Goal: Information Seeking & Learning: Learn about a topic

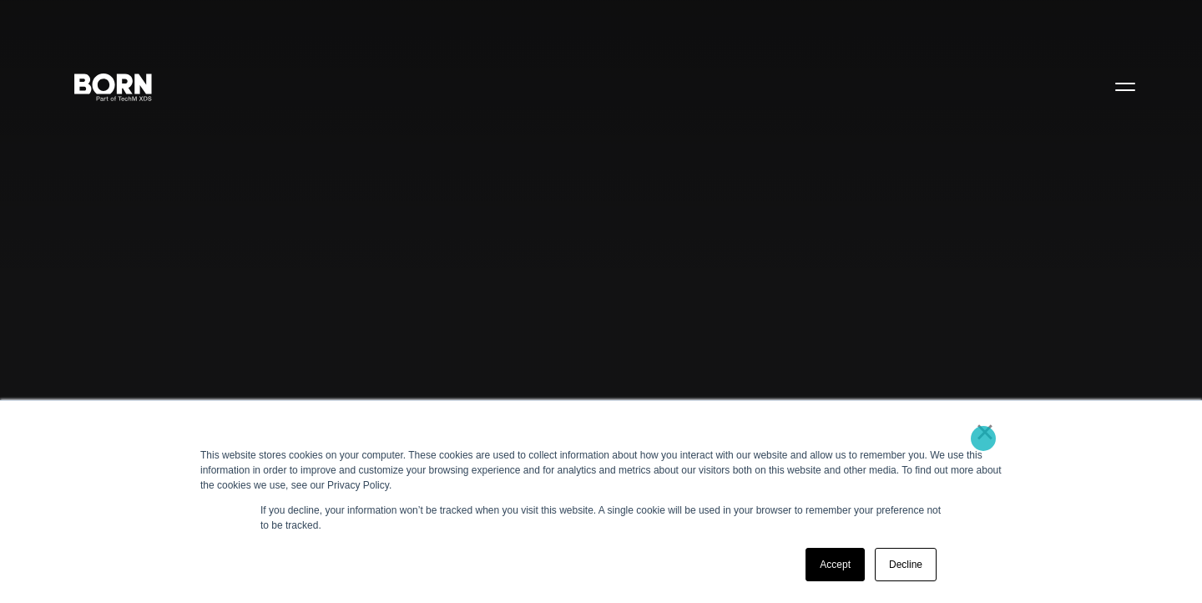
click at [981, 438] on link "×" at bounding box center [985, 431] width 20 height 15
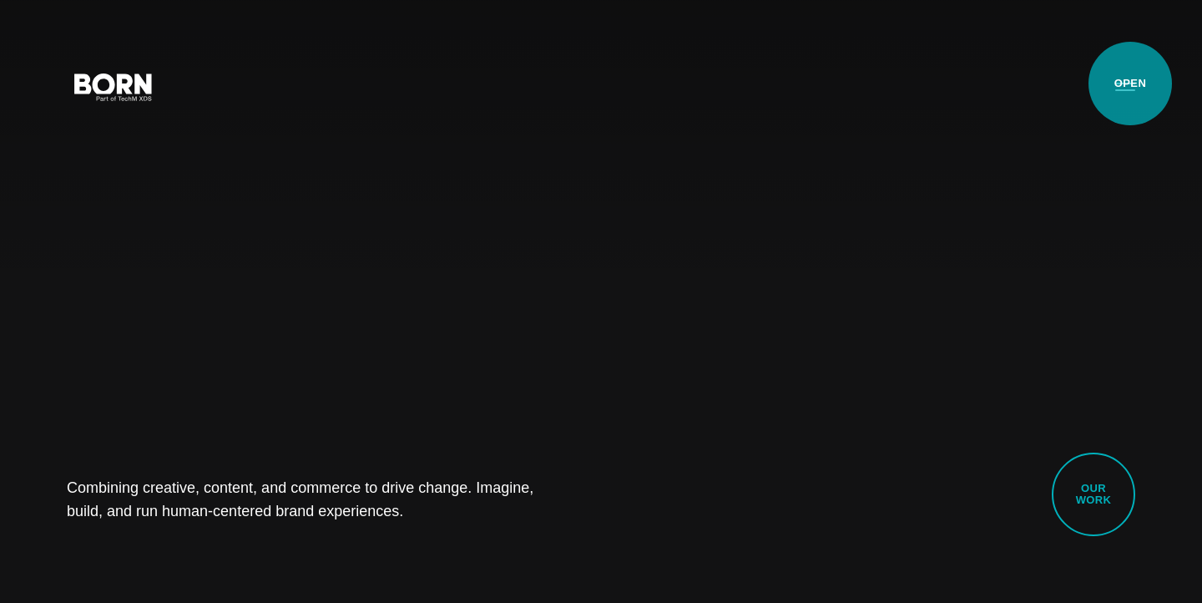
click at [1130, 84] on button "Primary Menu" at bounding box center [1125, 85] width 40 height 35
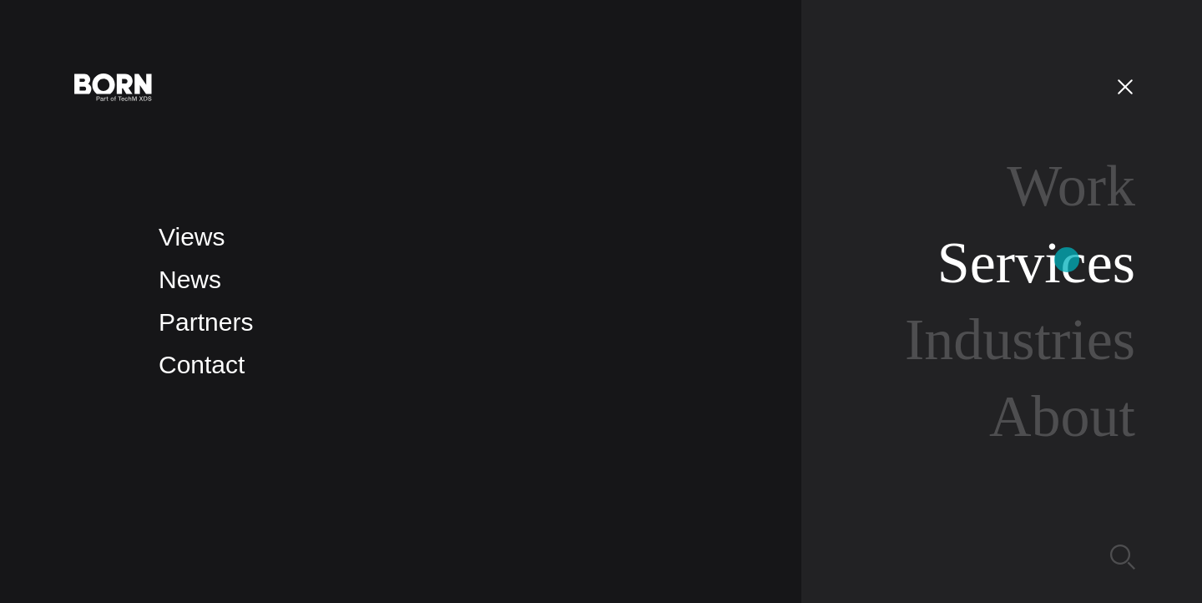
click at [1067, 260] on link "Services" at bounding box center [1036, 262] width 198 height 64
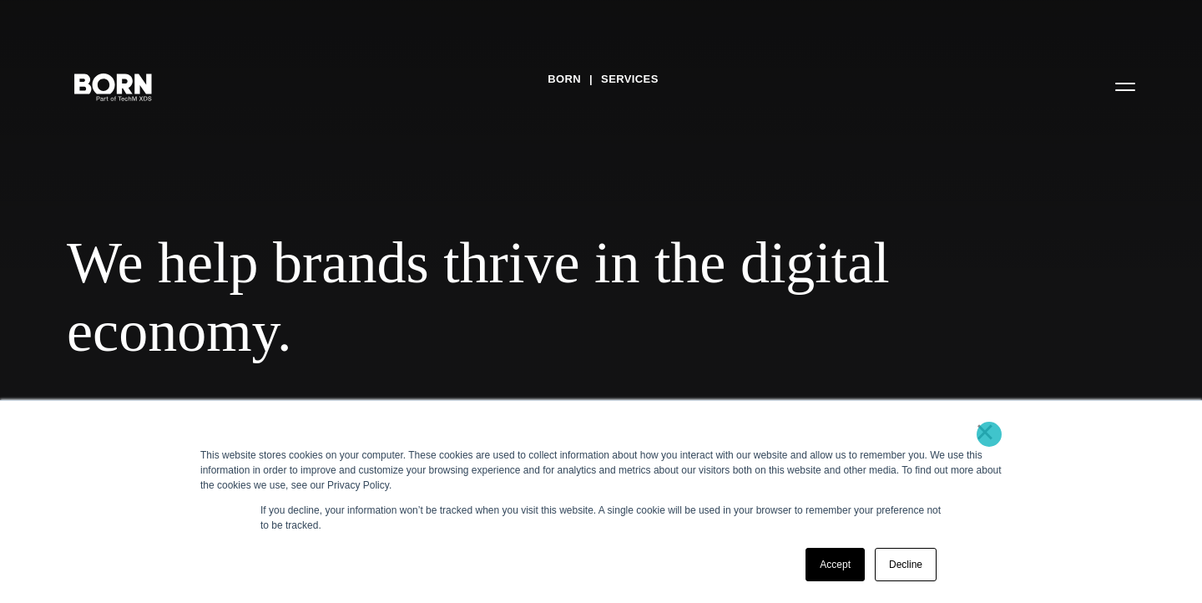
click at [989, 434] on link "×" at bounding box center [985, 431] width 20 height 15
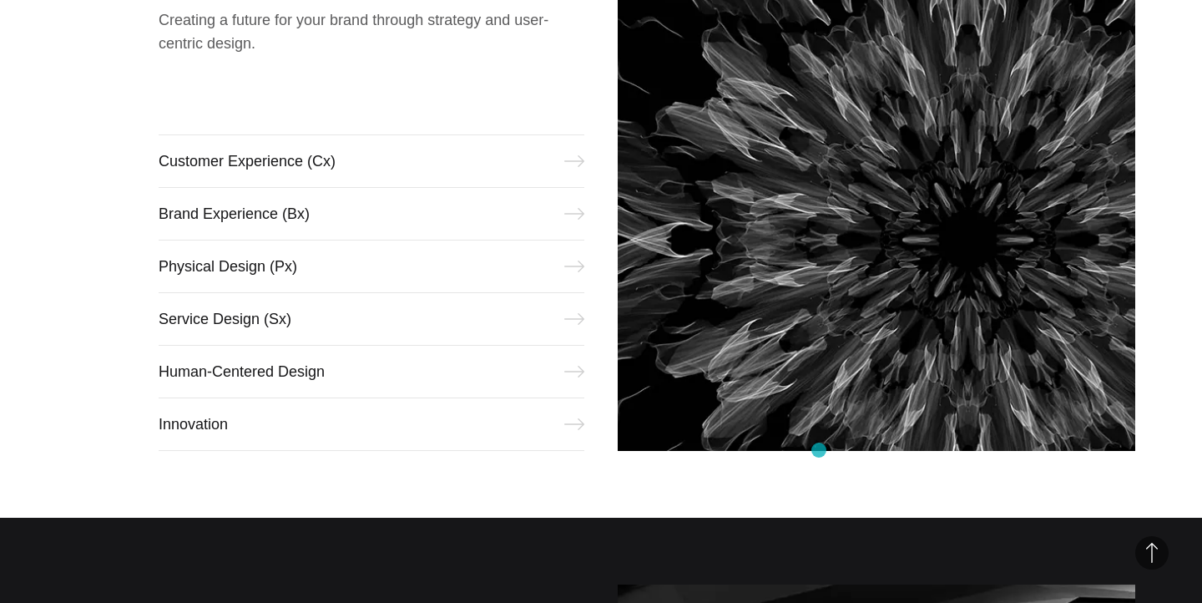
scroll to position [765, 0]
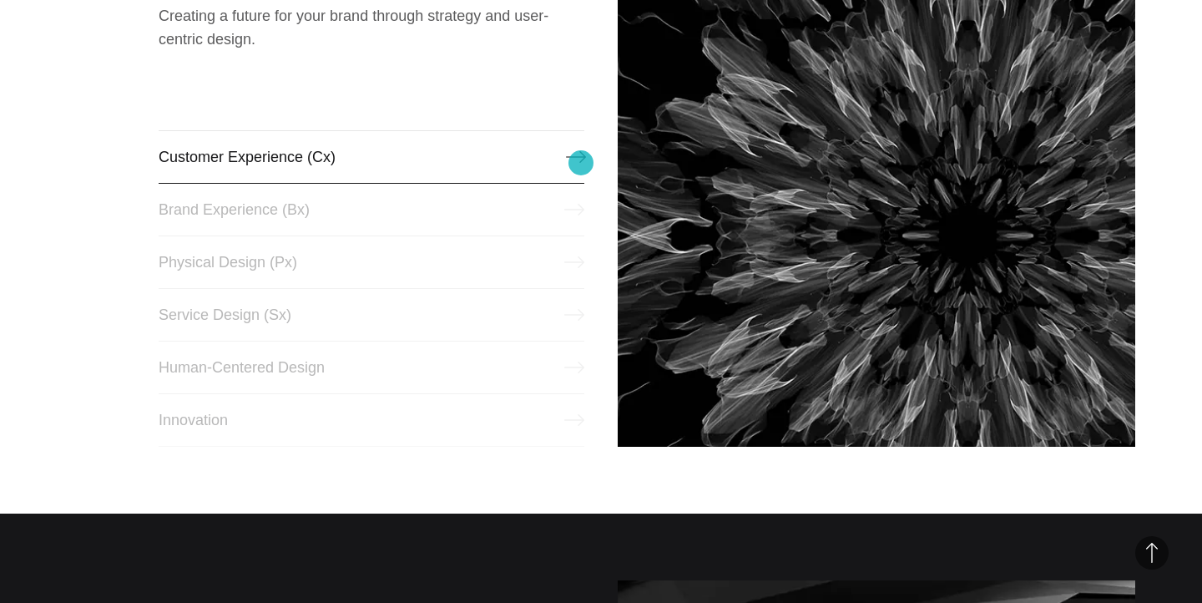
click at [581, 163] on link "Customer Experience (Cx)" at bounding box center [372, 156] width 426 height 53
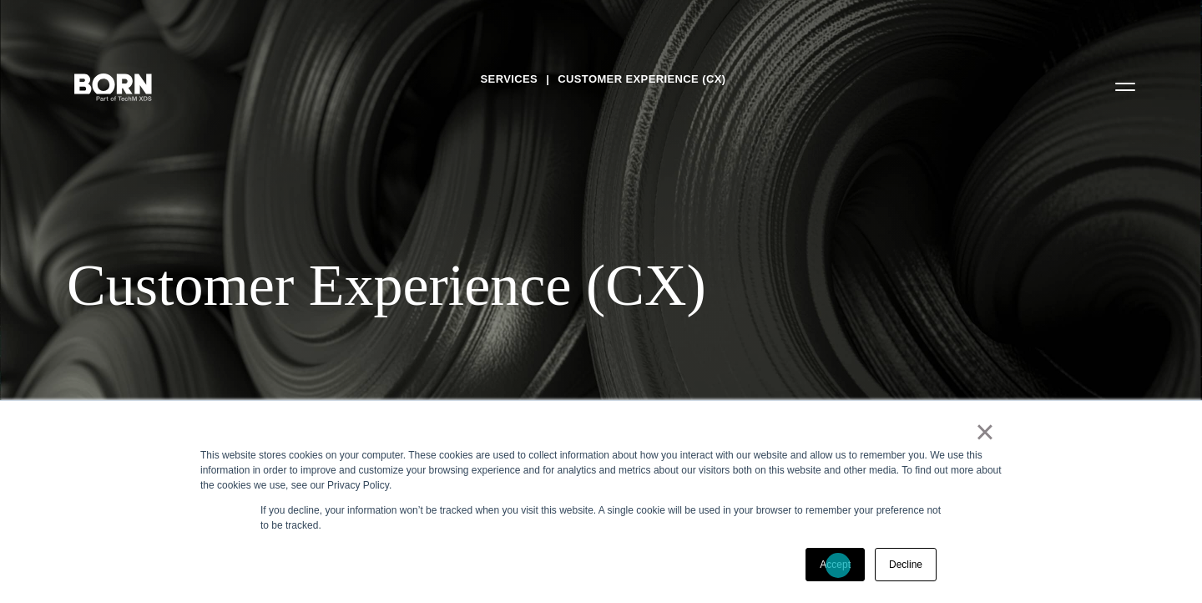
click at [837, 564] on link "Accept" at bounding box center [834, 563] width 59 height 33
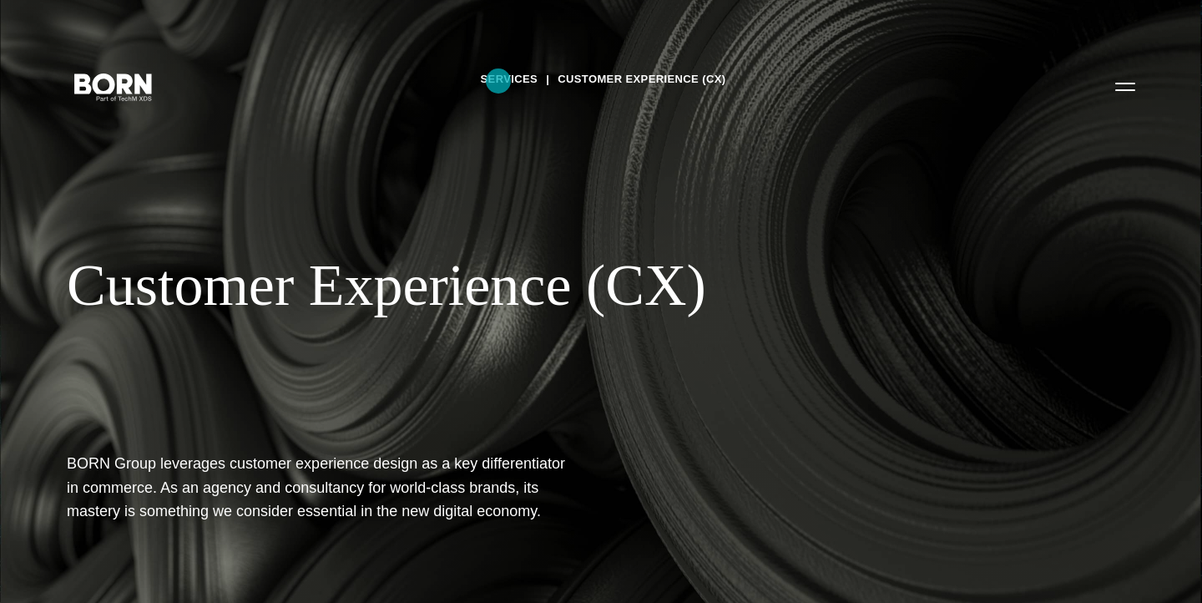
click at [498, 81] on link "Services" at bounding box center [510, 79] width 58 height 25
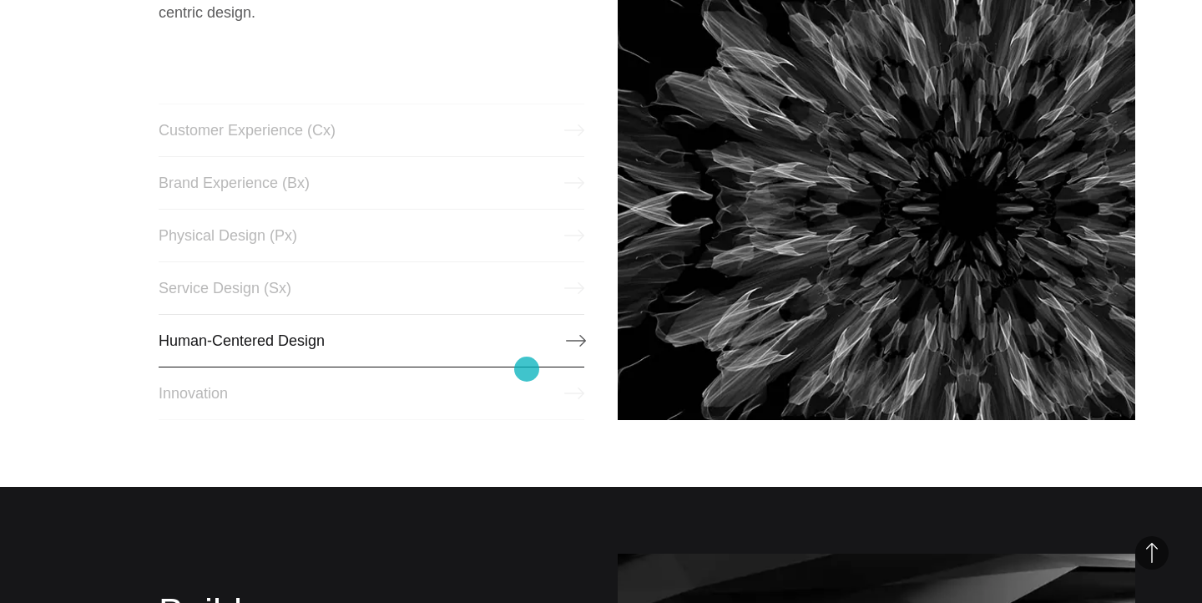
scroll to position [793, 0]
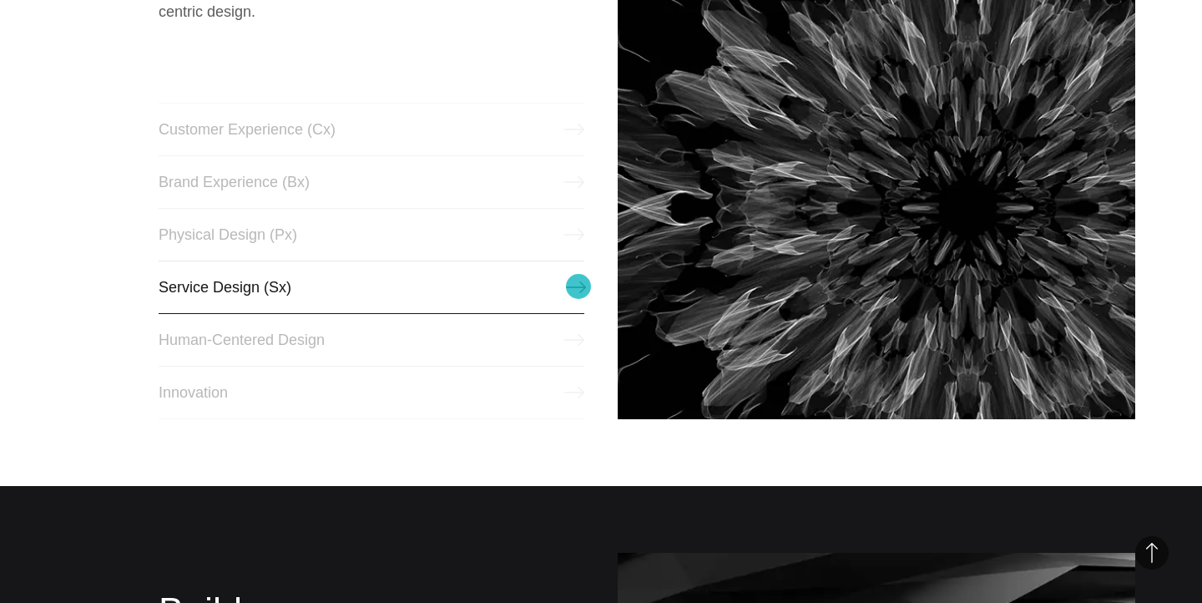
click at [578, 286] on link "Service Design (Sx)" at bounding box center [372, 286] width 426 height 53
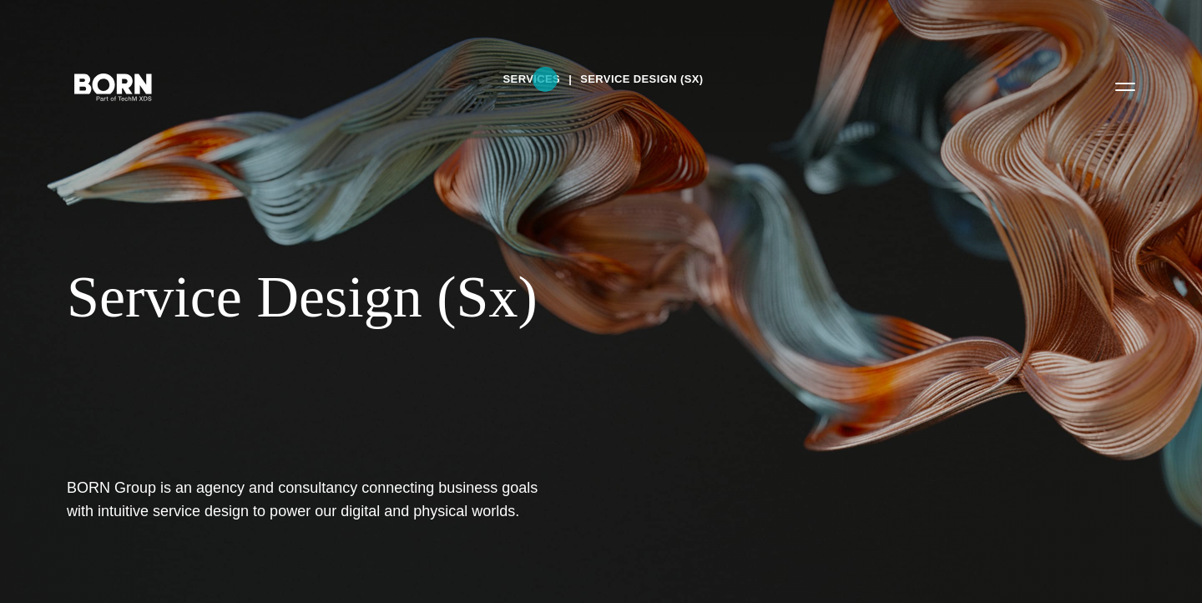
click at [545, 79] on link "Services" at bounding box center [532, 79] width 58 height 25
